Goal: Task Accomplishment & Management: Complete application form

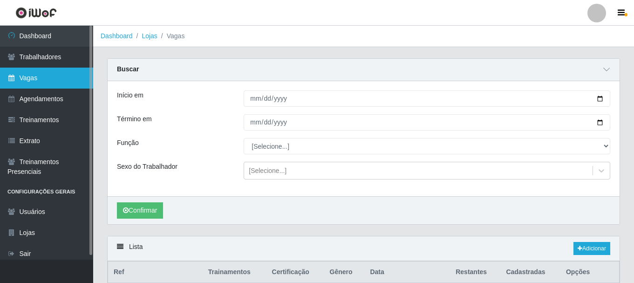
click at [47, 79] on link "Vagas" at bounding box center [46, 78] width 93 height 21
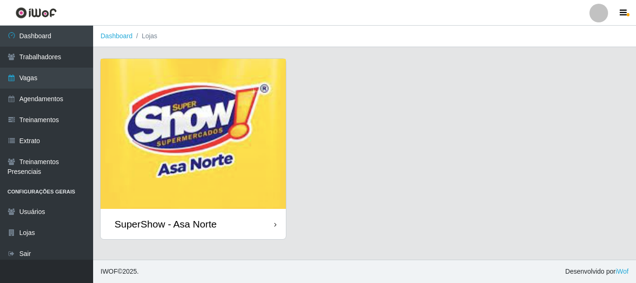
click at [157, 129] on img at bounding box center [193, 134] width 185 height 150
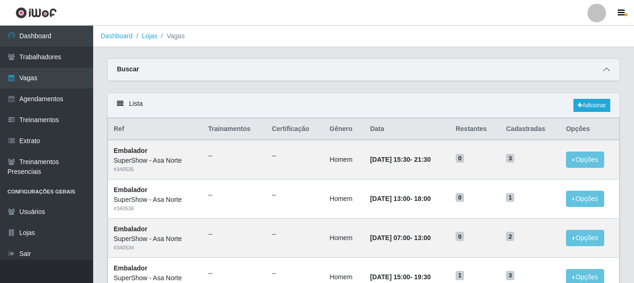
click at [609, 68] on icon at bounding box center [606, 69] width 7 height 7
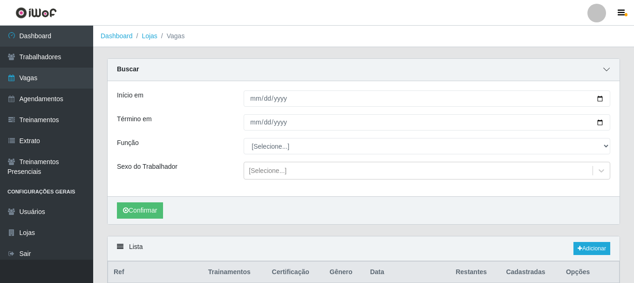
click at [606, 71] on icon at bounding box center [606, 69] width 7 height 7
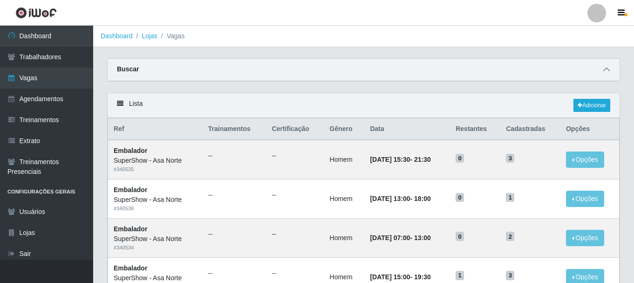
click at [606, 67] on span at bounding box center [606, 69] width 11 height 11
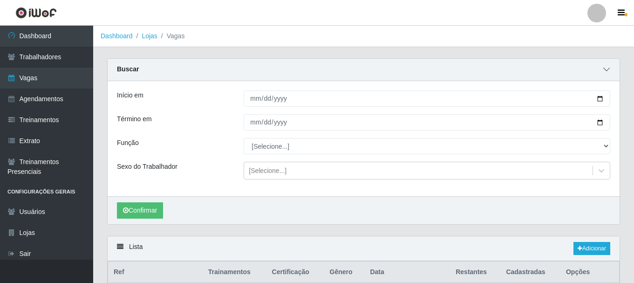
click at [605, 69] on icon at bounding box center [606, 69] width 7 height 7
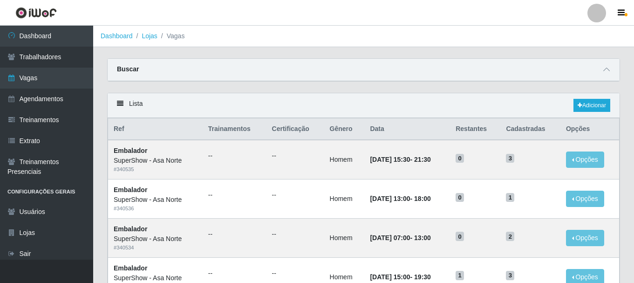
drag, startPoint x: 605, startPoint y: 69, endPoint x: 596, endPoint y: 74, distance: 9.6
click at [603, 71] on span at bounding box center [606, 69] width 11 height 11
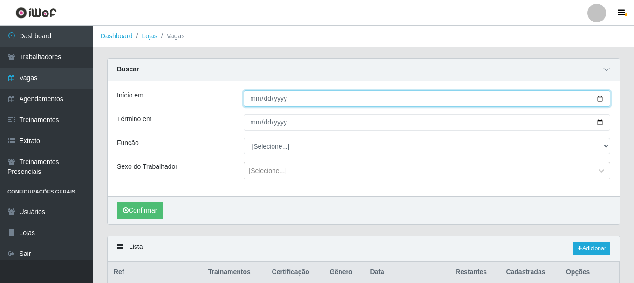
click at [599, 100] on input "Início em" at bounding box center [427, 98] width 366 height 16
type input "[DATE]"
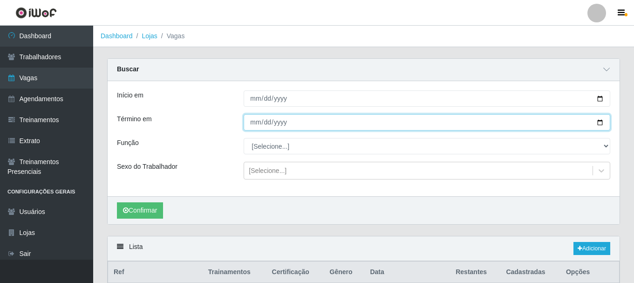
click at [601, 121] on input "Término em" at bounding box center [427, 122] width 366 height 16
type input "[DATE]"
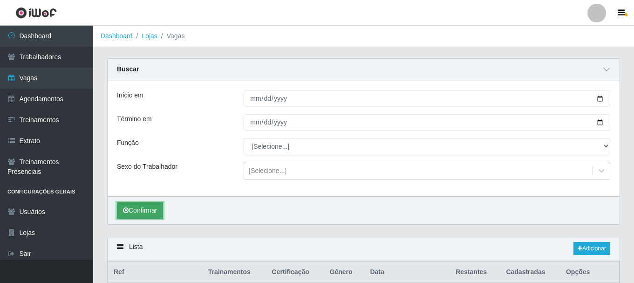
click at [154, 210] on button "Confirmar" at bounding box center [140, 210] width 46 height 16
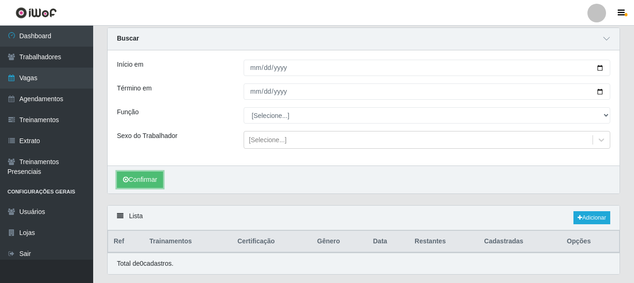
scroll to position [47, 0]
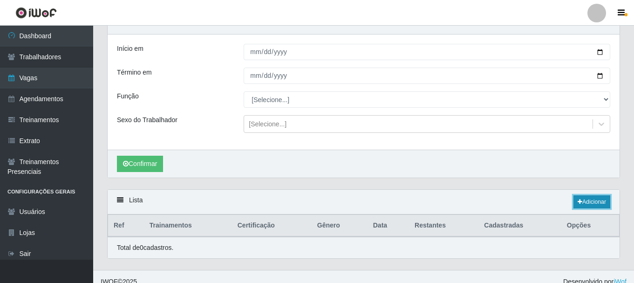
click at [587, 202] on link "Adicionar" at bounding box center [591, 201] width 37 height 13
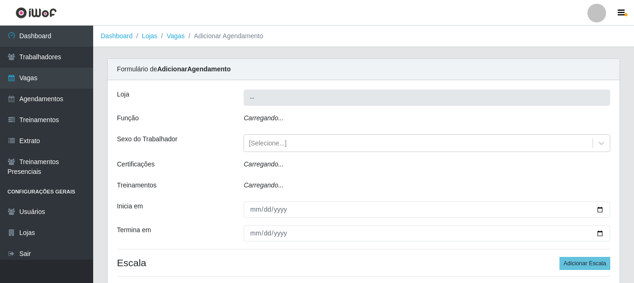
type input "SuperShow - Asa Norte"
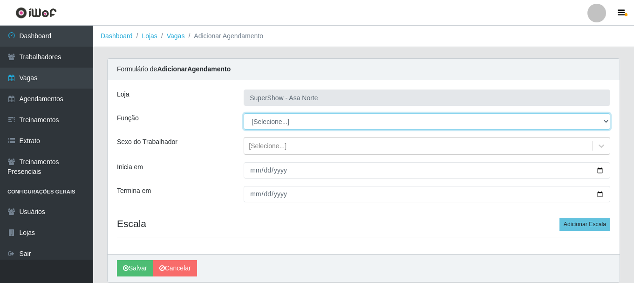
click at [293, 121] on select "[Selecione...] ASG ASG + ASG ++ Auxiliar de Depósito Auxiliar de Depósito + Aux…" at bounding box center [427, 121] width 366 height 16
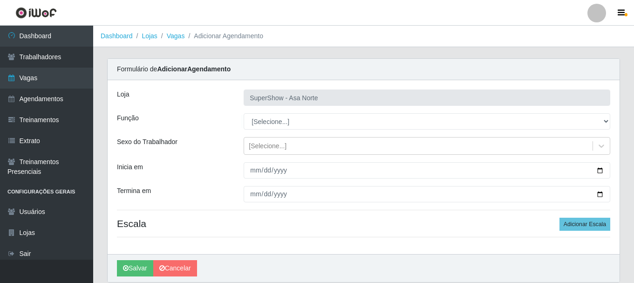
click at [208, 109] on div "Loja SuperShow - Asa Norte Função [Selecione...] ASG ASG + ASG ++ Auxiliar de D…" at bounding box center [364, 167] width 512 height 174
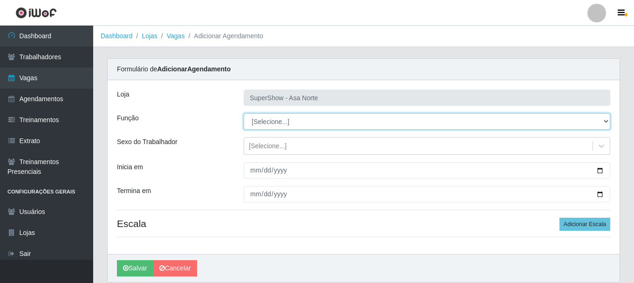
click at [303, 122] on select "[Selecione...] ASG ASG + ASG ++ Auxiliar de Depósito Auxiliar de Depósito + Aux…" at bounding box center [427, 121] width 366 height 16
select select "1"
click at [244, 113] on select "[Selecione...] ASG ASG + ASG ++ Auxiliar de Depósito Auxiliar de Depósito + Aux…" at bounding box center [427, 121] width 366 height 16
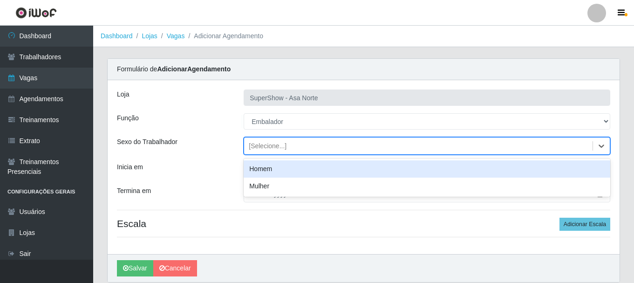
click at [273, 144] on div "[Selecione...]" at bounding box center [268, 146] width 38 height 10
drag, startPoint x: 271, startPoint y: 169, endPoint x: 263, endPoint y: 172, distance: 8.3
click at [271, 169] on div "Homem" at bounding box center [427, 168] width 366 height 17
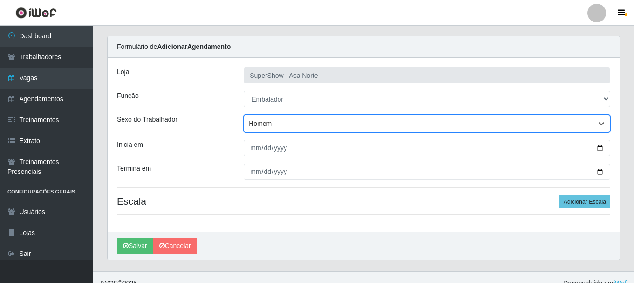
scroll to position [34, 0]
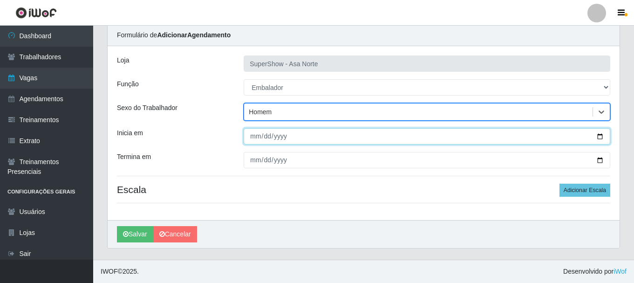
click at [602, 136] on input "Inicia em" at bounding box center [427, 136] width 366 height 16
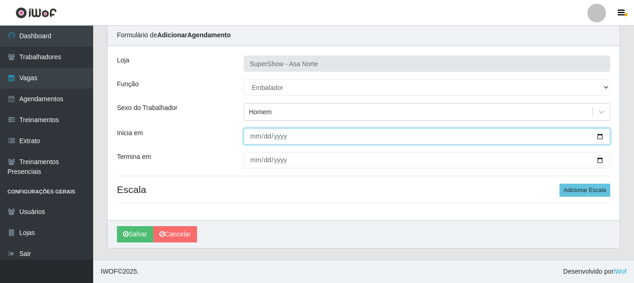
type input "[DATE]"
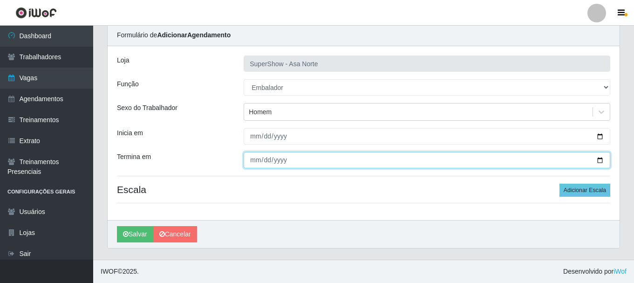
click at [601, 157] on input "Termina em" at bounding box center [427, 160] width 366 height 16
type input "[DATE]"
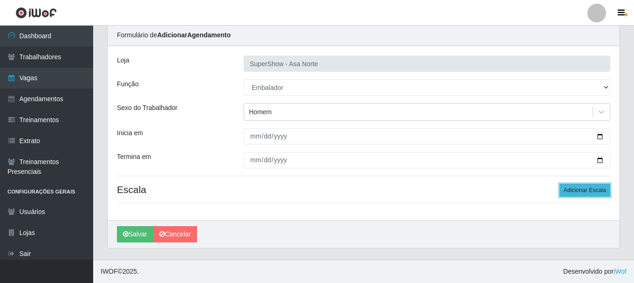
click at [584, 190] on button "Adicionar Escala" at bounding box center [584, 189] width 51 height 13
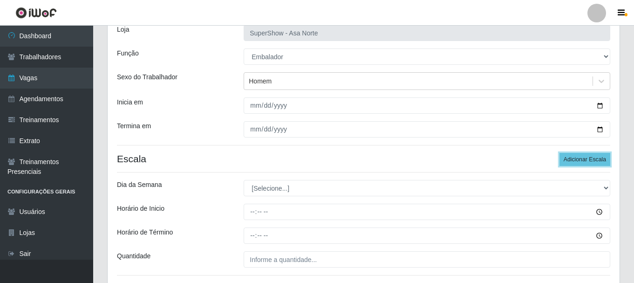
scroll to position [81, 0]
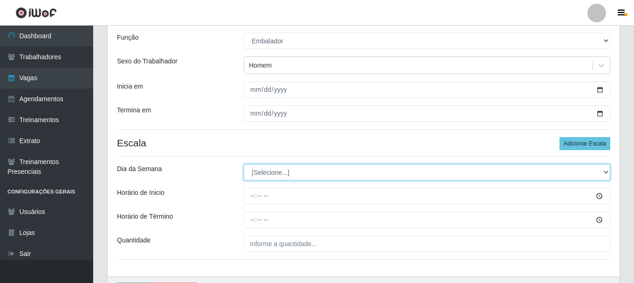
click at [326, 169] on select "[Selecione...] Segunda Terça Quarta Quinta Sexta Sábado Domingo" at bounding box center [427, 172] width 366 height 16
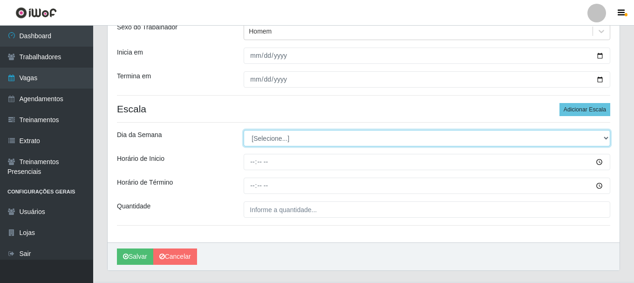
scroll to position [127, 0]
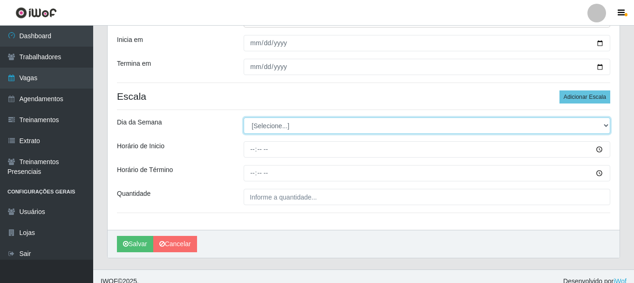
click at [604, 130] on select "[Selecione...] Segunda Terça Quarta Quinta Sexta Sábado Domingo" at bounding box center [427, 125] width 366 height 16
select select "2"
click at [244, 117] on select "[Selecione...] Segunda Terça Quarta Quinta Sexta Sábado Domingo" at bounding box center [427, 125] width 366 height 16
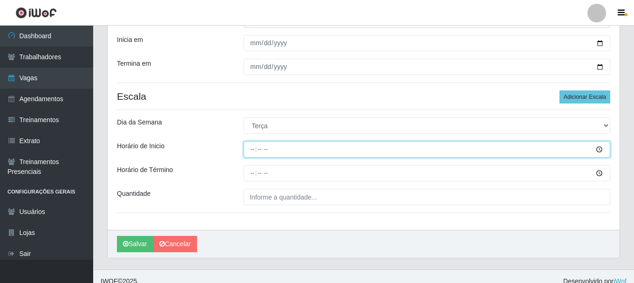
click at [251, 150] on input "Horário de Inicio" at bounding box center [427, 149] width 366 height 16
type input "08:00"
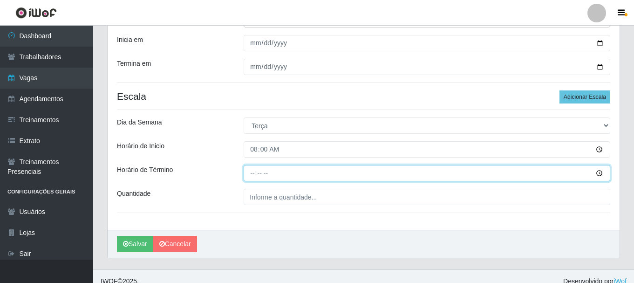
type input "14:00"
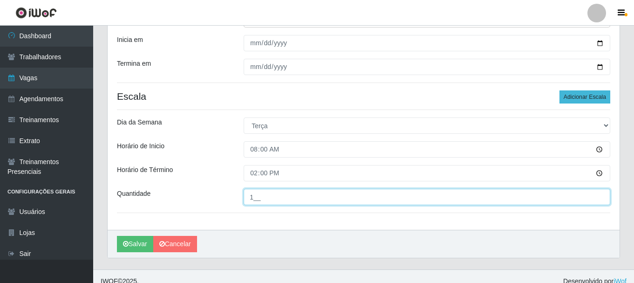
type input "1__"
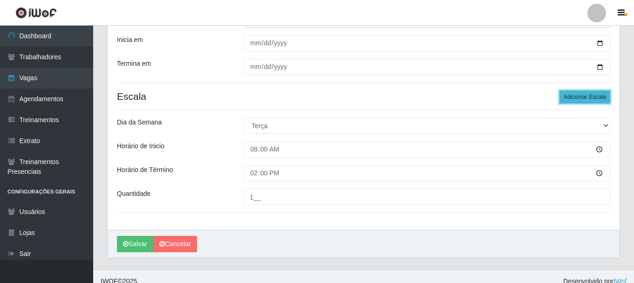
click at [587, 93] on button "Adicionar Escala" at bounding box center [584, 96] width 51 height 13
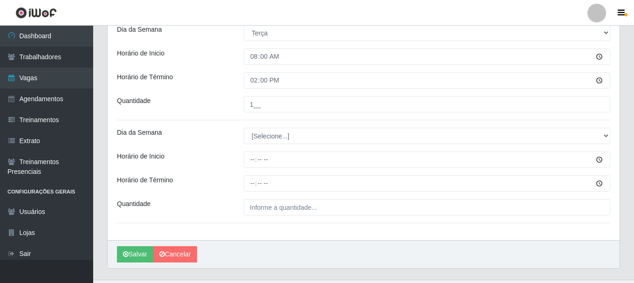
scroll to position [220, 0]
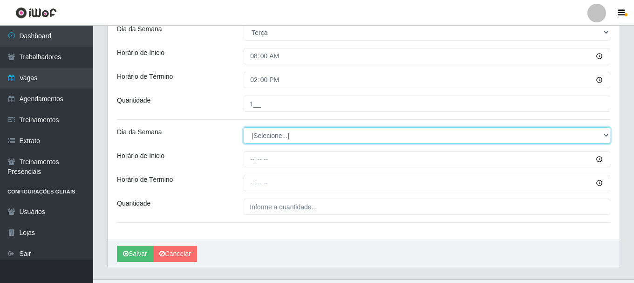
click at [284, 137] on select "[Selecione...] Segunda Terça Quarta Quinta Sexta Sábado Domingo" at bounding box center [427, 135] width 366 height 16
select select "2"
click at [244, 127] on select "[Selecione...] Segunda Terça Quarta Quinta Sexta Sábado Domingo" at bounding box center [427, 135] width 366 height 16
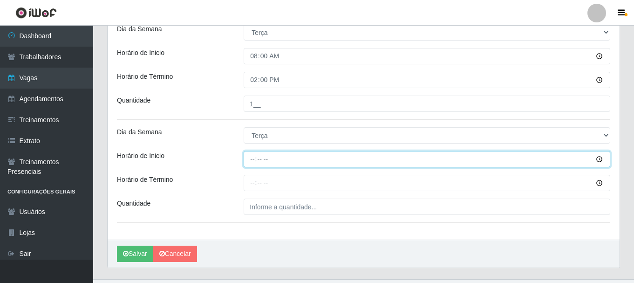
drag, startPoint x: 252, startPoint y: 158, endPoint x: 254, endPoint y: 164, distance: 6.3
click at [253, 158] on input "Horário de Inicio" at bounding box center [427, 159] width 366 height 16
type input "15:20"
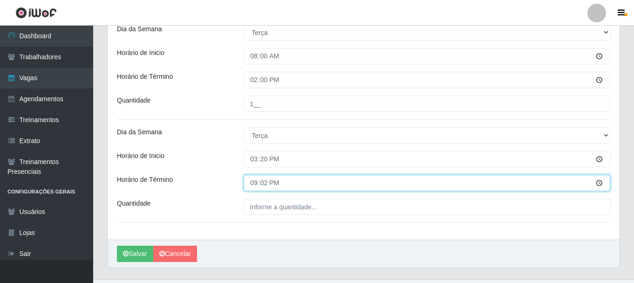
type input "21:20"
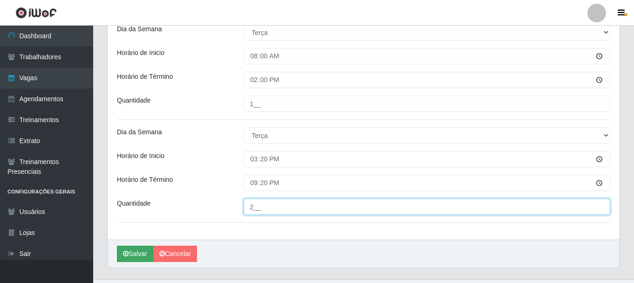
type input "2__"
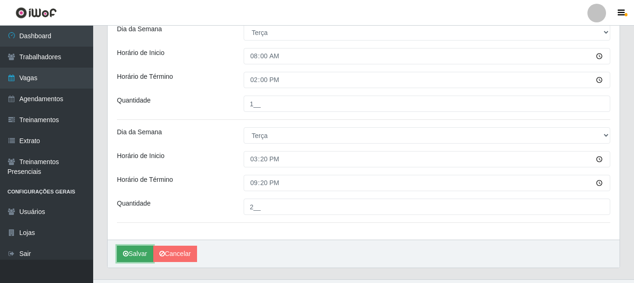
click at [137, 251] on button "Salvar" at bounding box center [135, 253] width 36 height 16
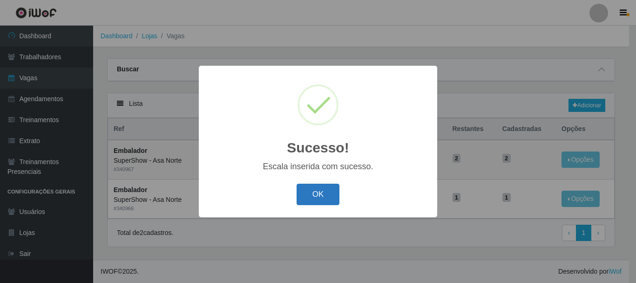
click at [323, 192] on button "OK" at bounding box center [318, 194] width 43 height 22
